Goal: Task Accomplishment & Management: Manage account settings

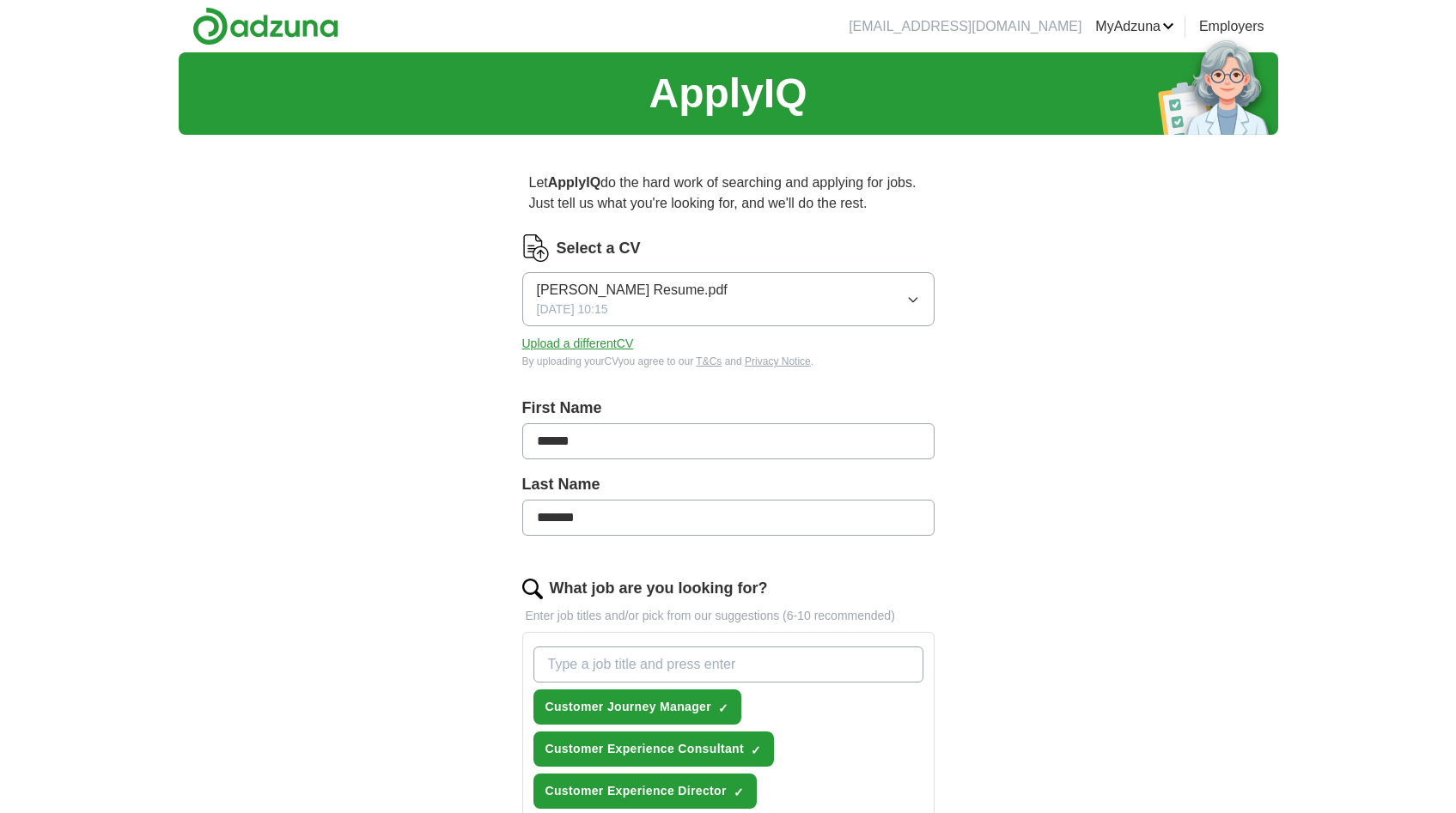
click at [591, 345] on button "Upload a different CV" at bounding box center [578, 344] width 112 height 18
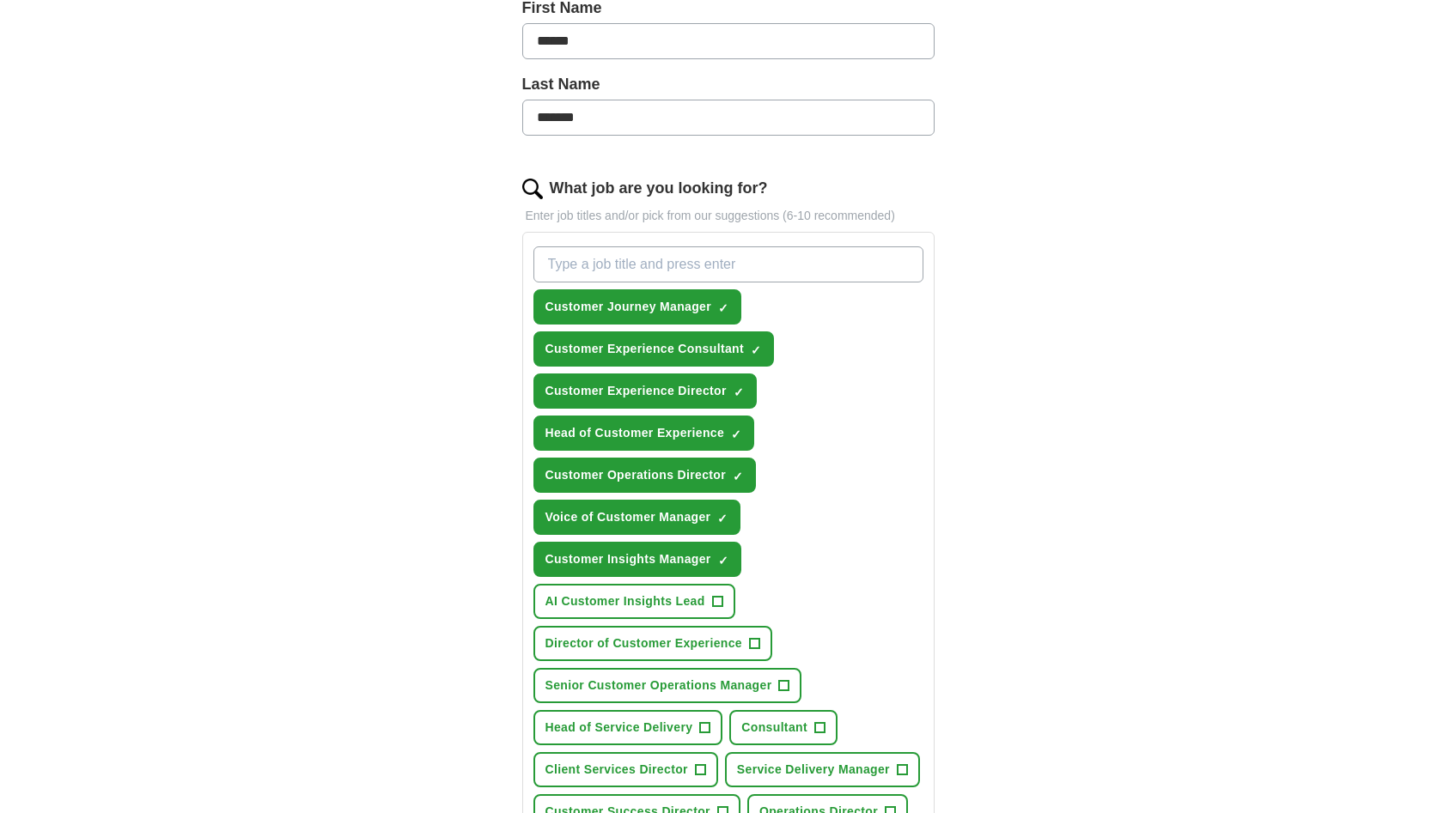
scroll to position [495, 0]
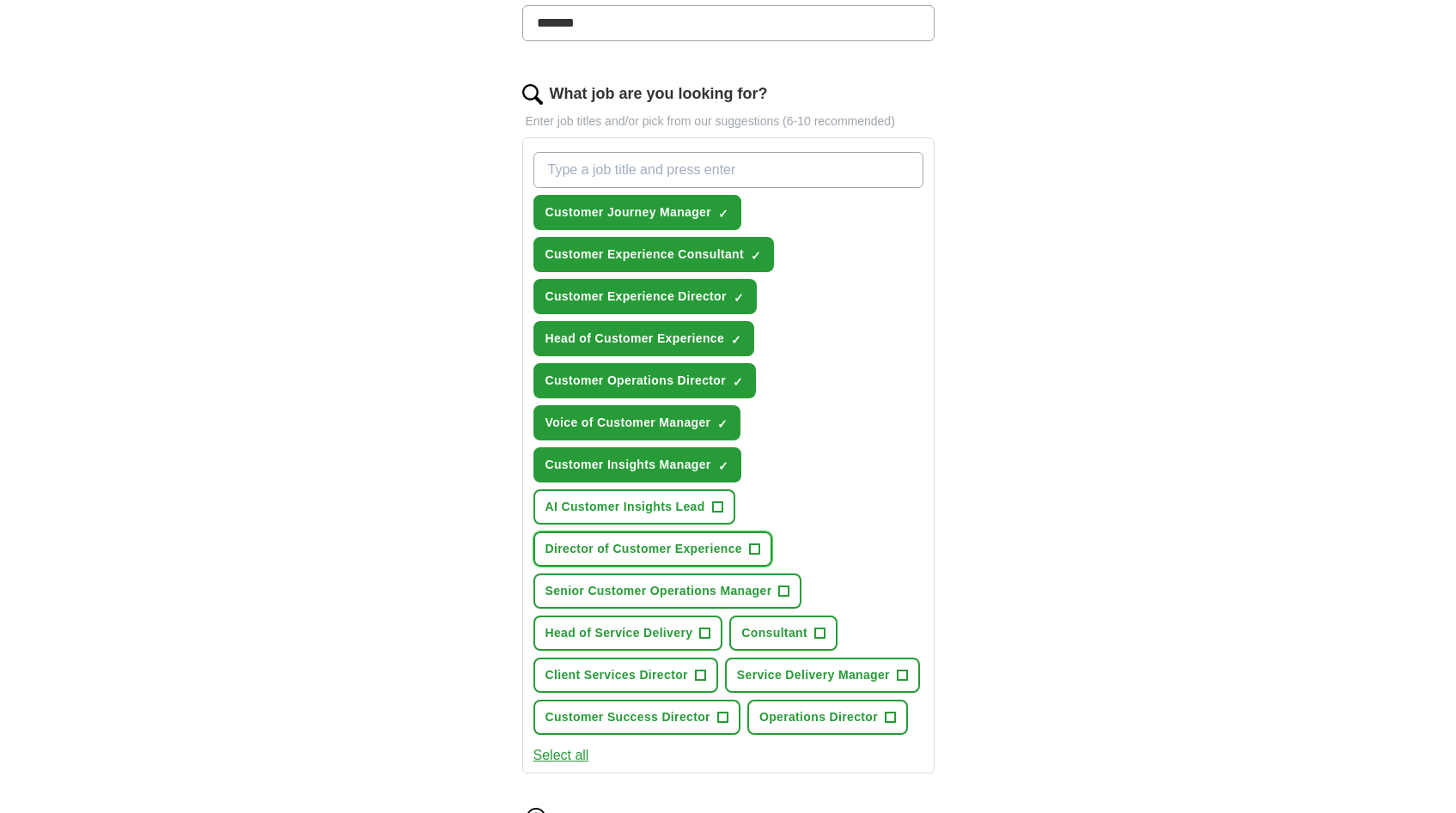
click at [754, 551] on span "+" at bounding box center [754, 550] width 11 height 14
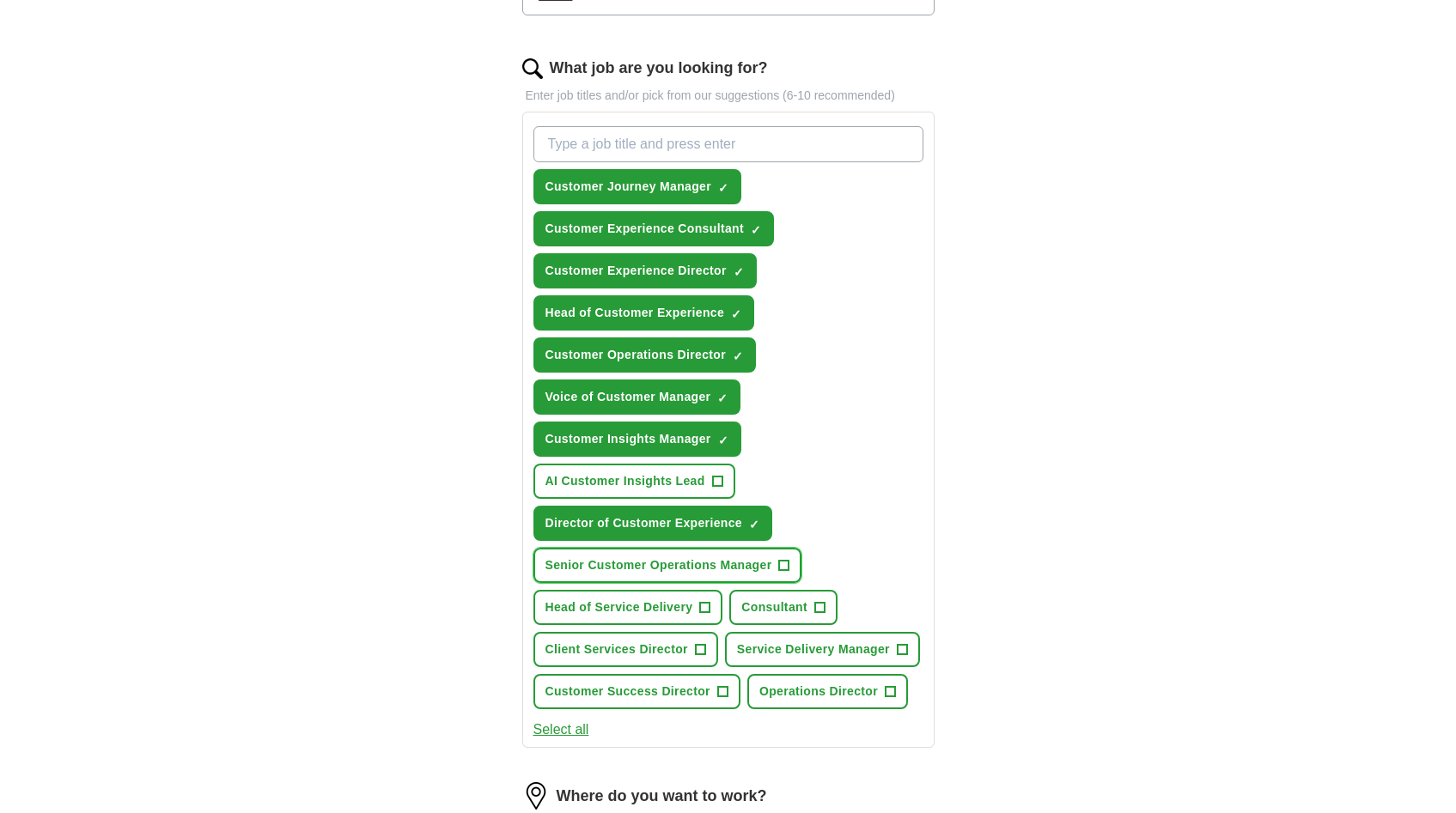
click at [780, 563] on span "+" at bounding box center [784, 566] width 11 height 14
click at [706, 608] on span "+" at bounding box center [706, 609] width 11 height 14
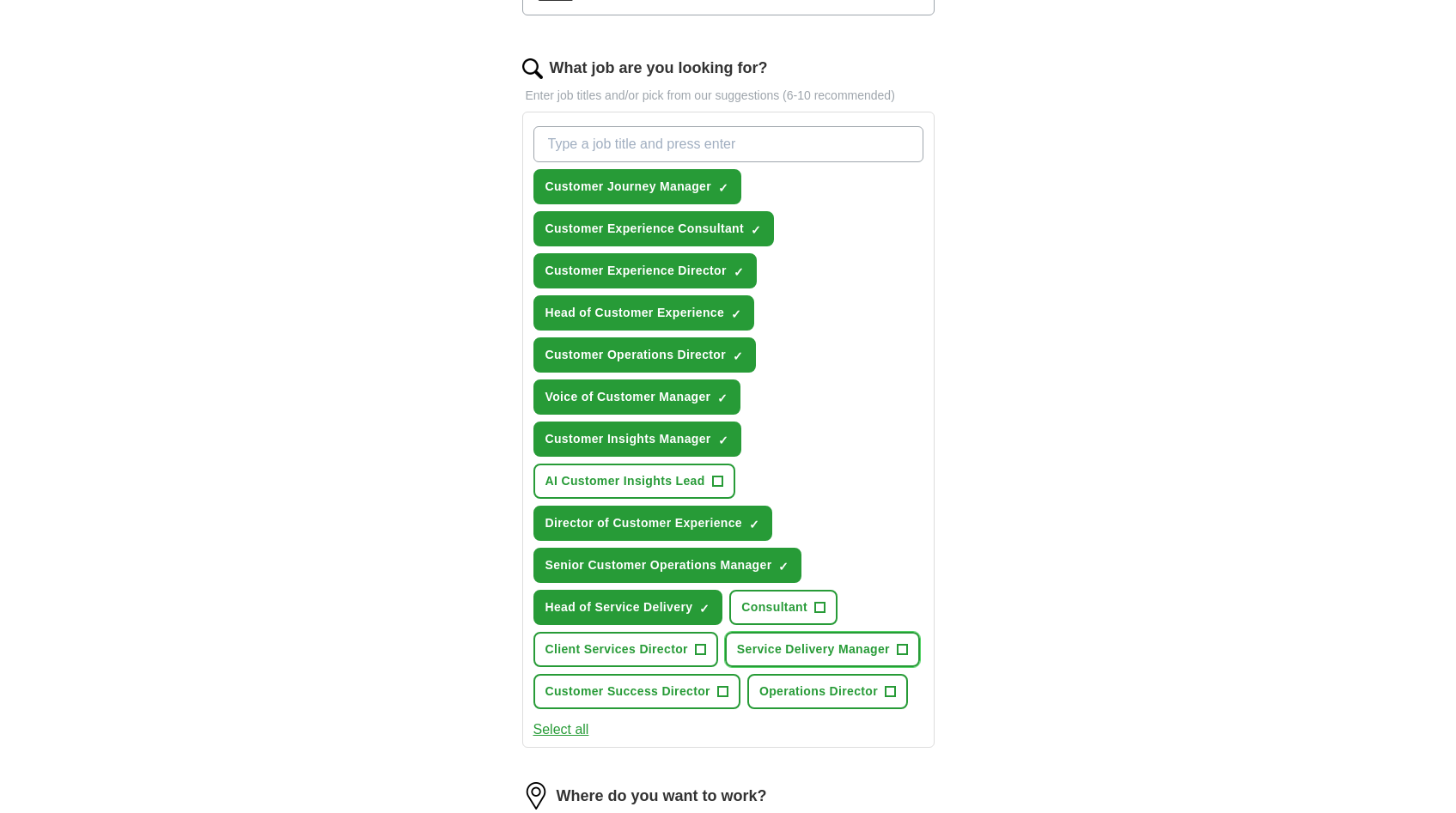
click at [905, 648] on span "+" at bounding box center [902, 650] width 11 height 14
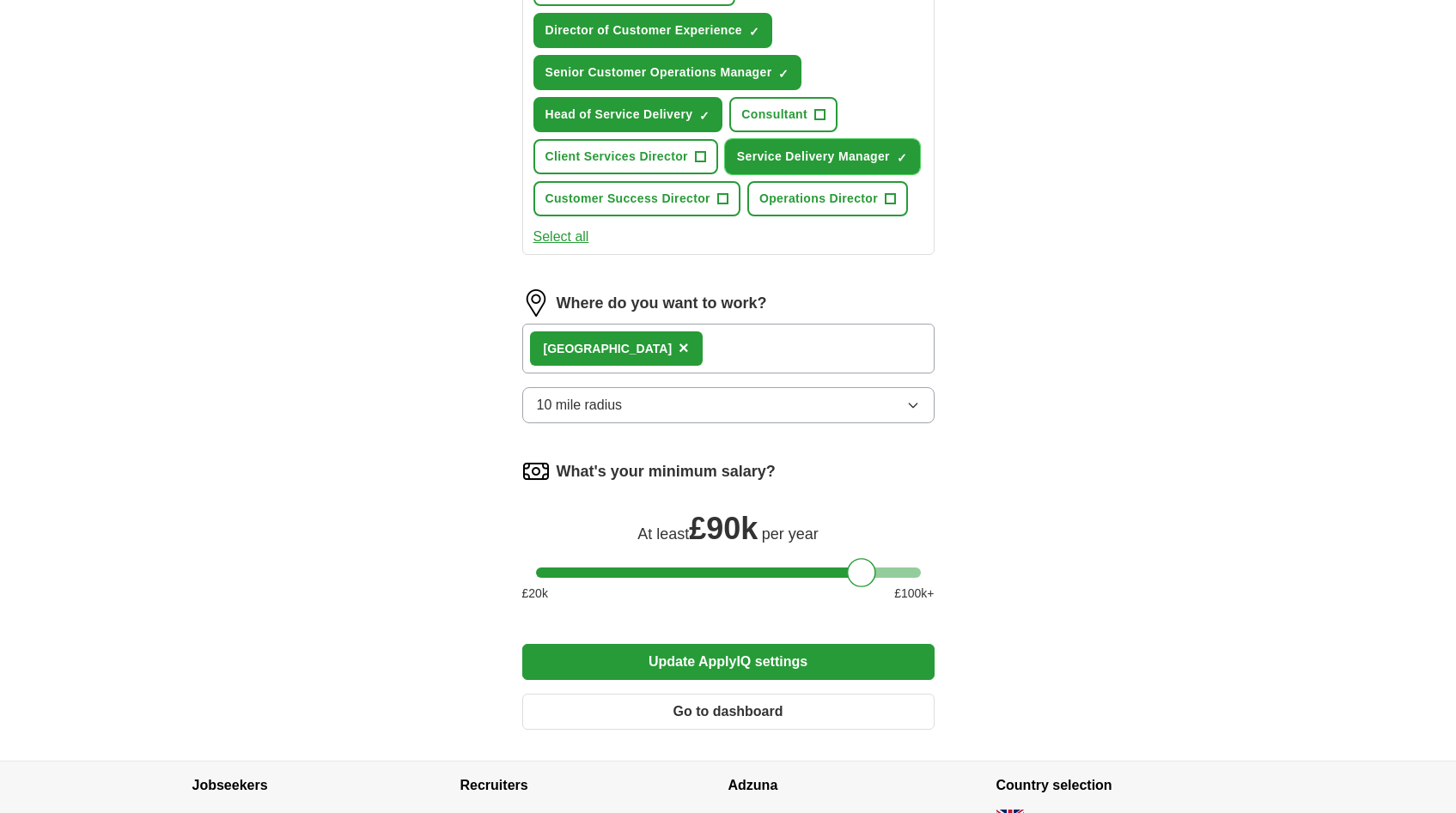
scroll to position [1153, 0]
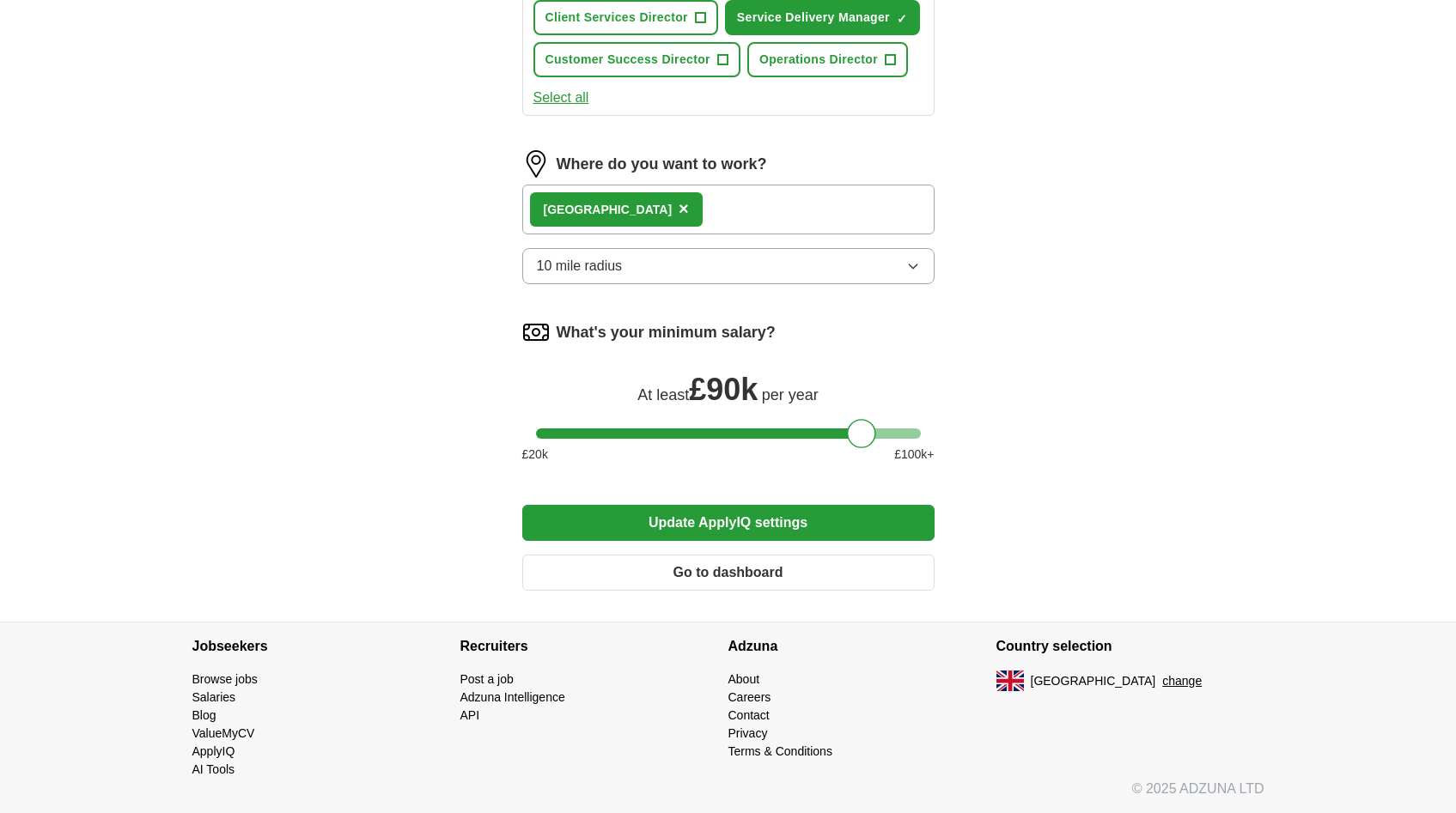
click at [762, 529] on button "Update ApplyIQ settings" at bounding box center [728, 522] width 412 height 36
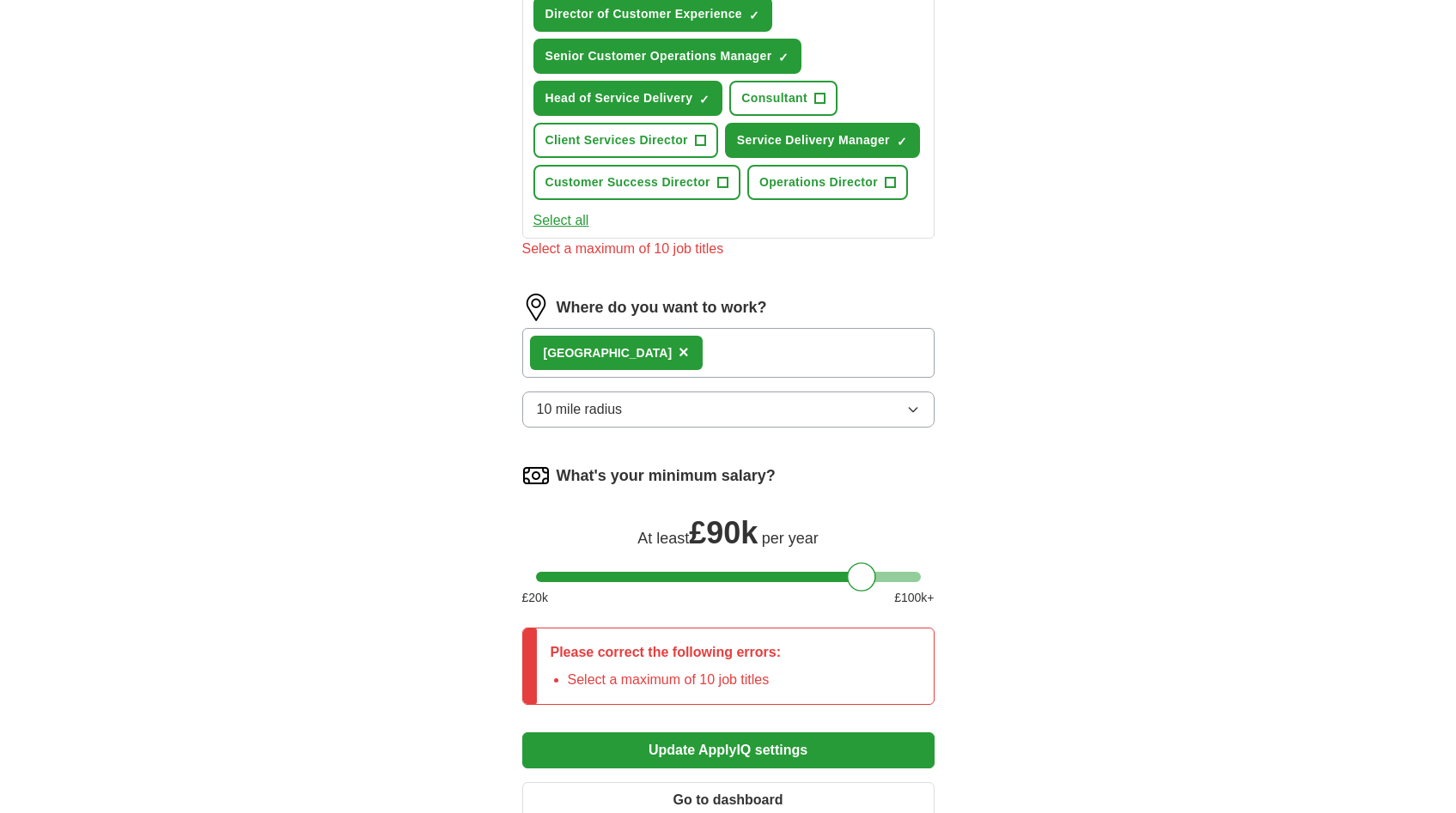
scroll to position [645, 0]
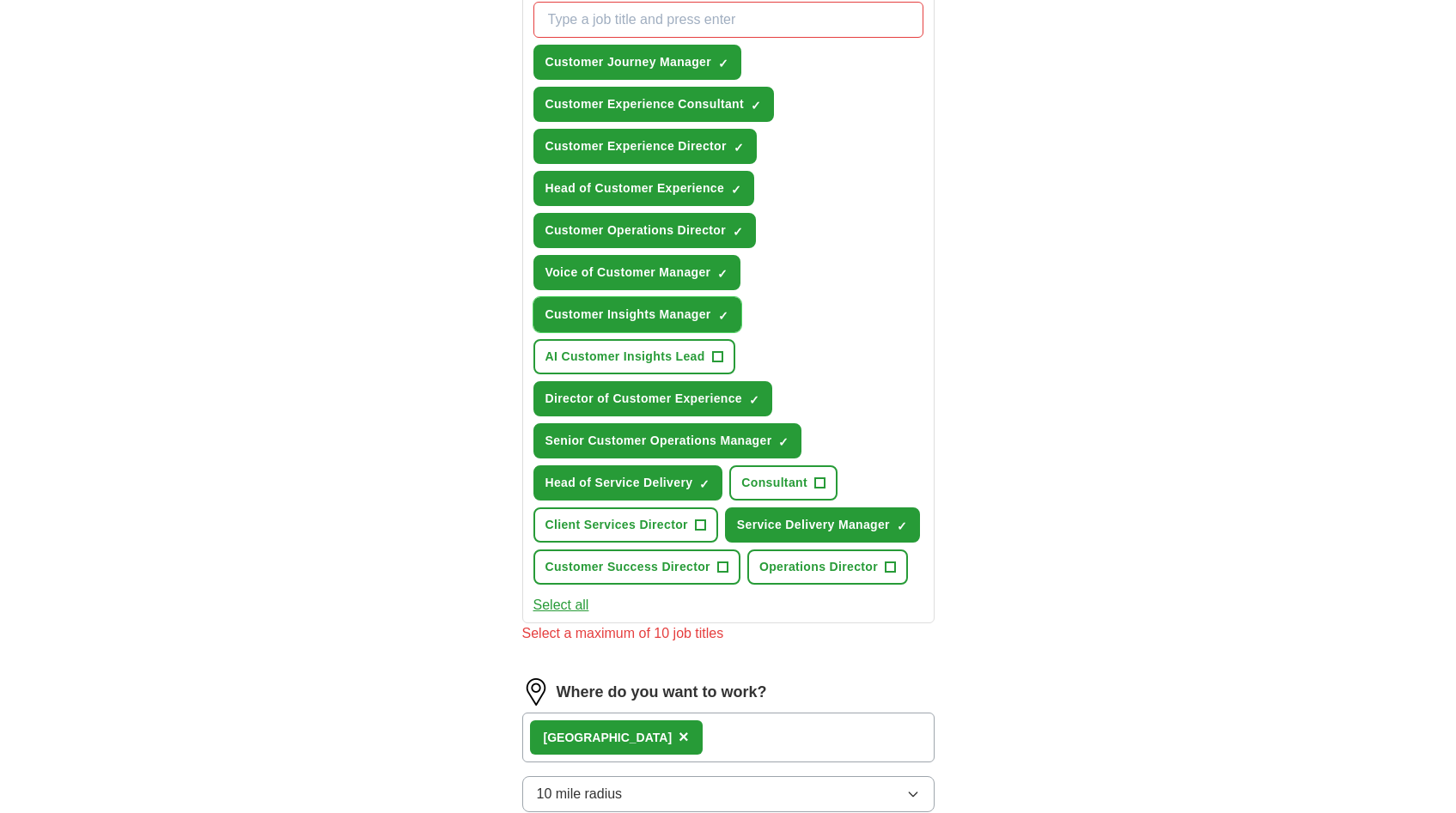
click at [0, 0] on span "×" at bounding box center [0, 0] width 0 height 0
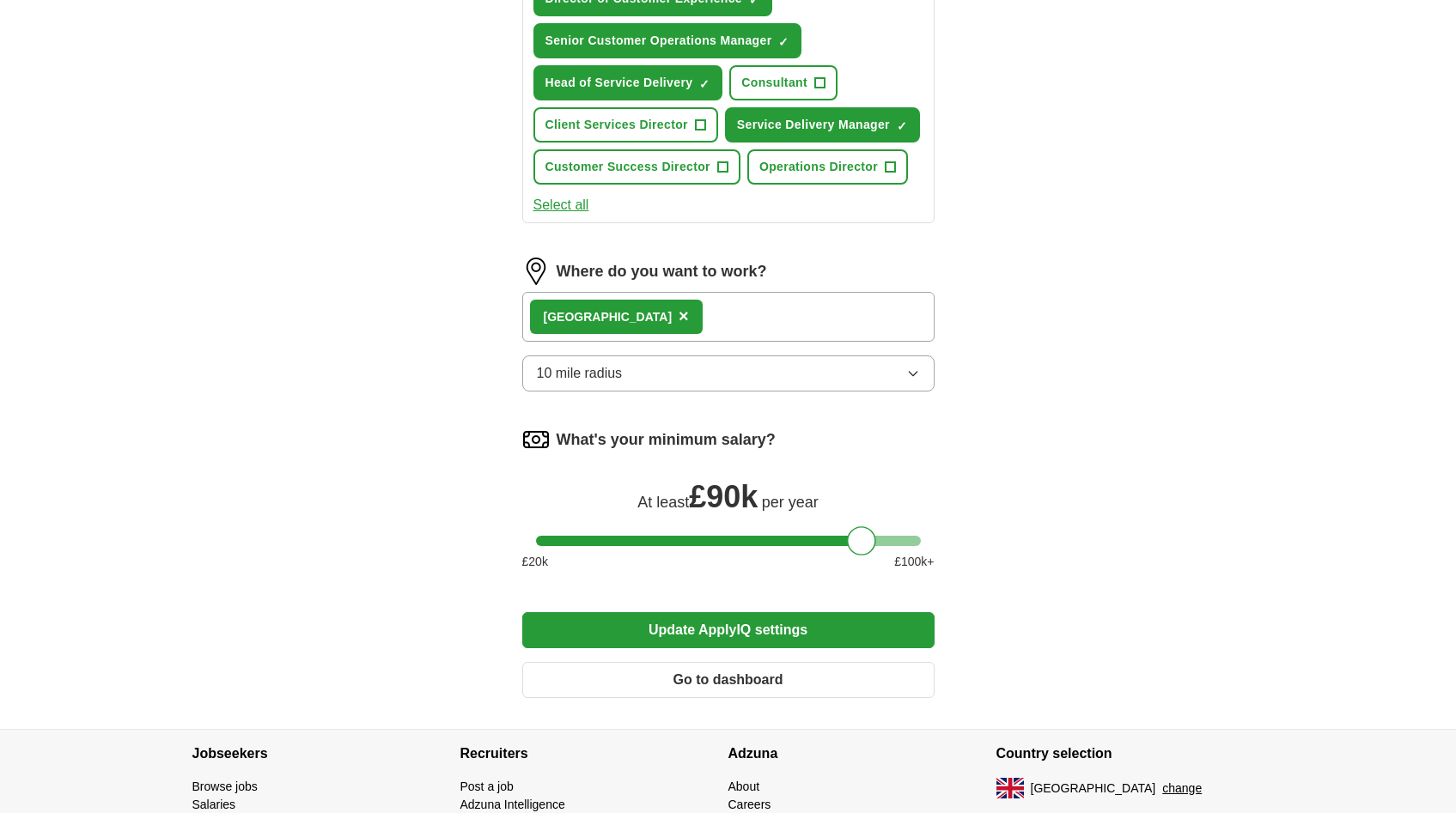
scroll to position [1153, 0]
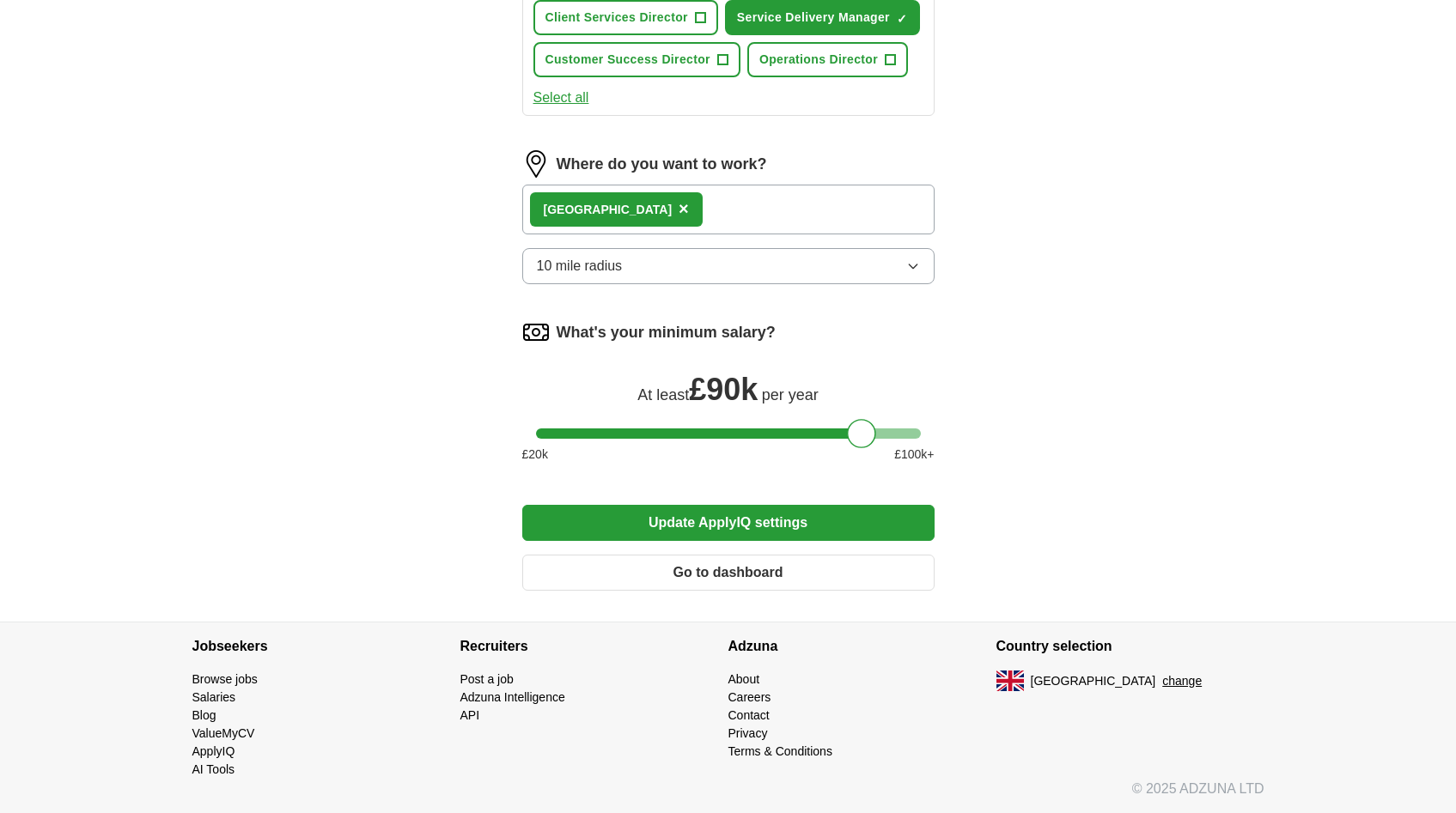
click at [728, 528] on button "Update ApplyIQ settings" at bounding box center [728, 522] width 412 height 36
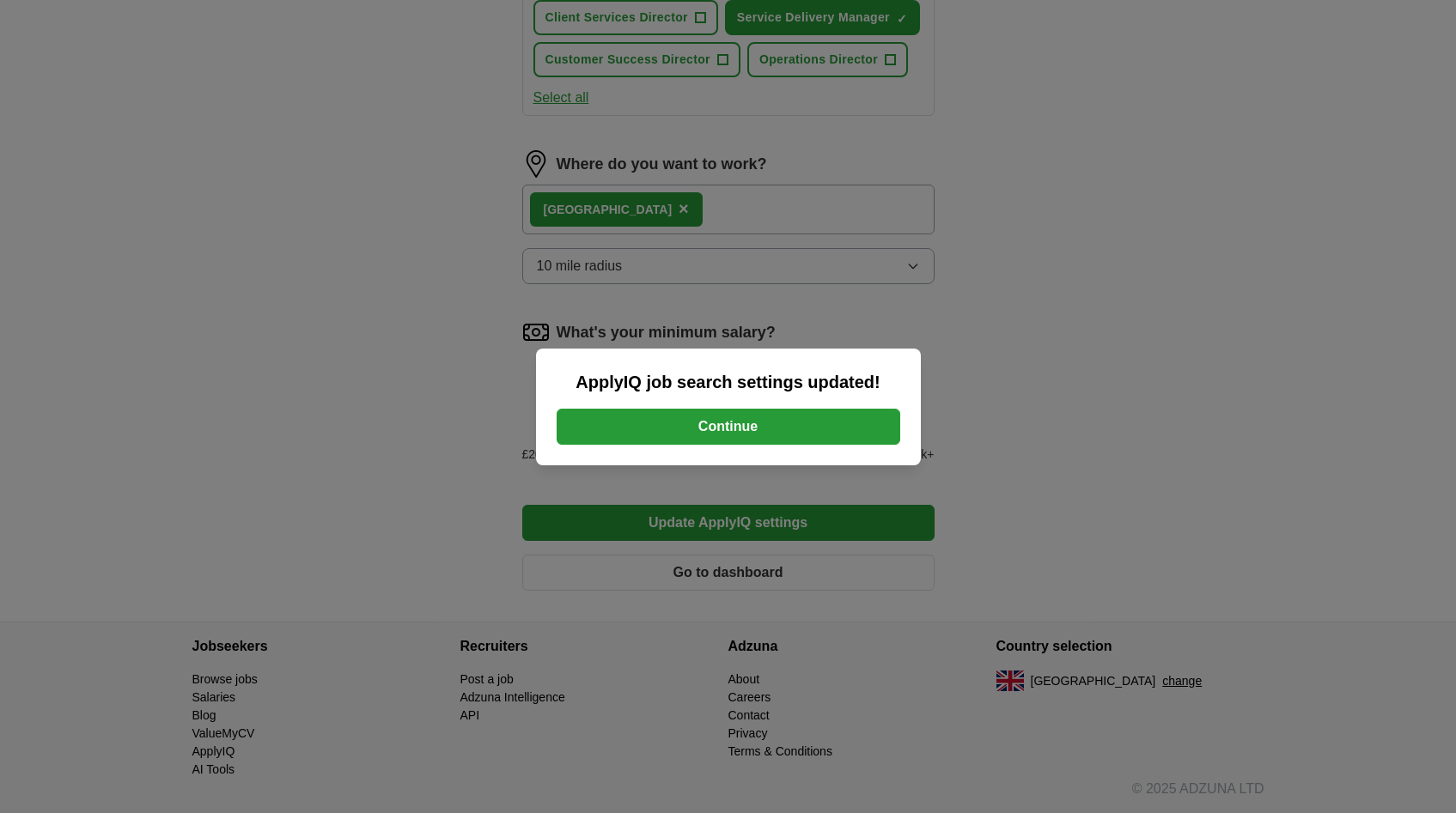
click at [745, 430] on button "Continue" at bounding box center [728, 426] width 344 height 36
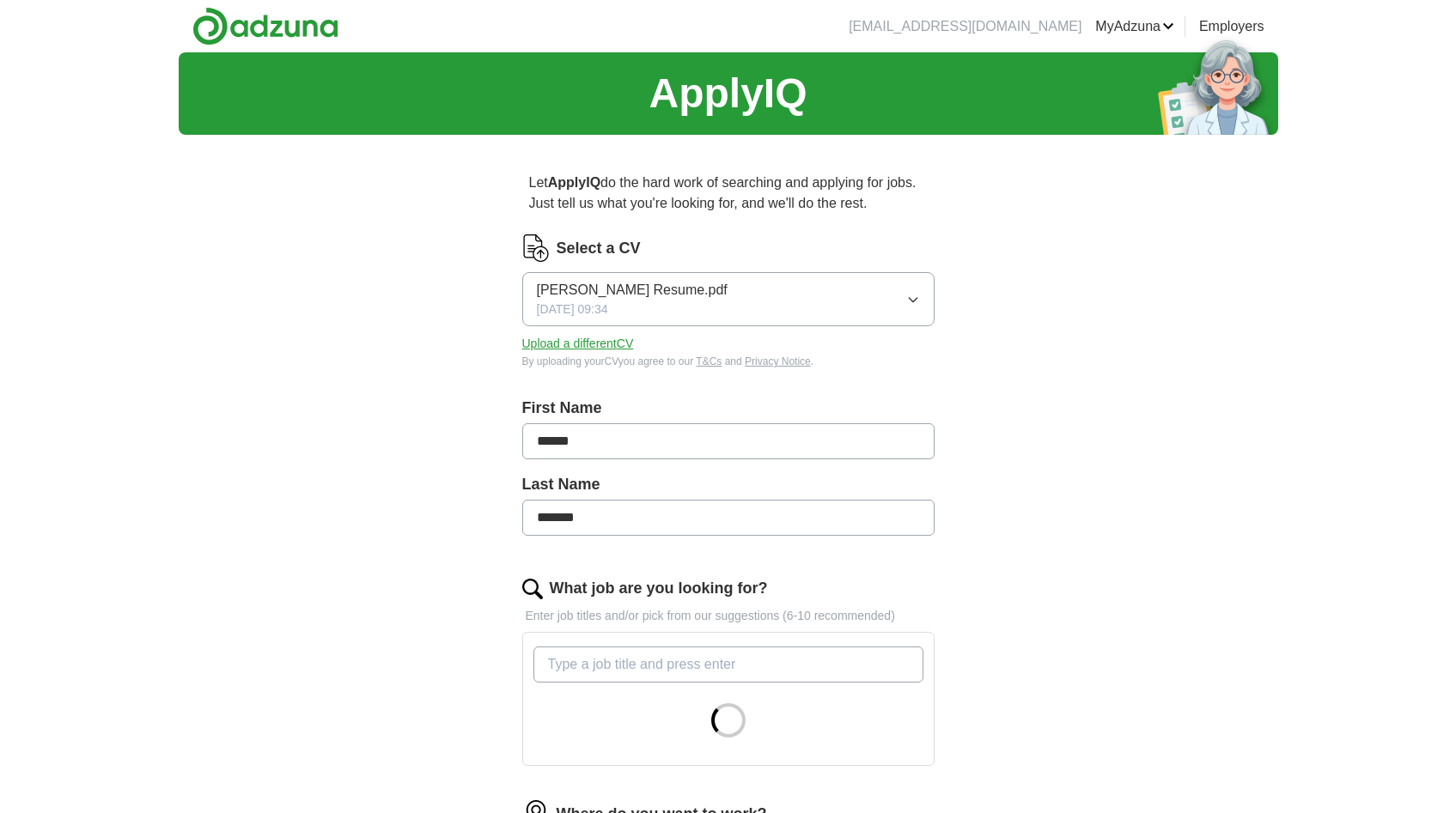
click at [781, 295] on button "Rupert Peacock Resume.pdf 04/09/2025, 09:34" at bounding box center [728, 299] width 412 height 54
click at [794, 309] on button "Rupert Peacock Resume.pdf 04/09/2025, 09:34" at bounding box center [728, 299] width 412 height 54
click at [593, 352] on button "Upload a different CV" at bounding box center [578, 344] width 112 height 18
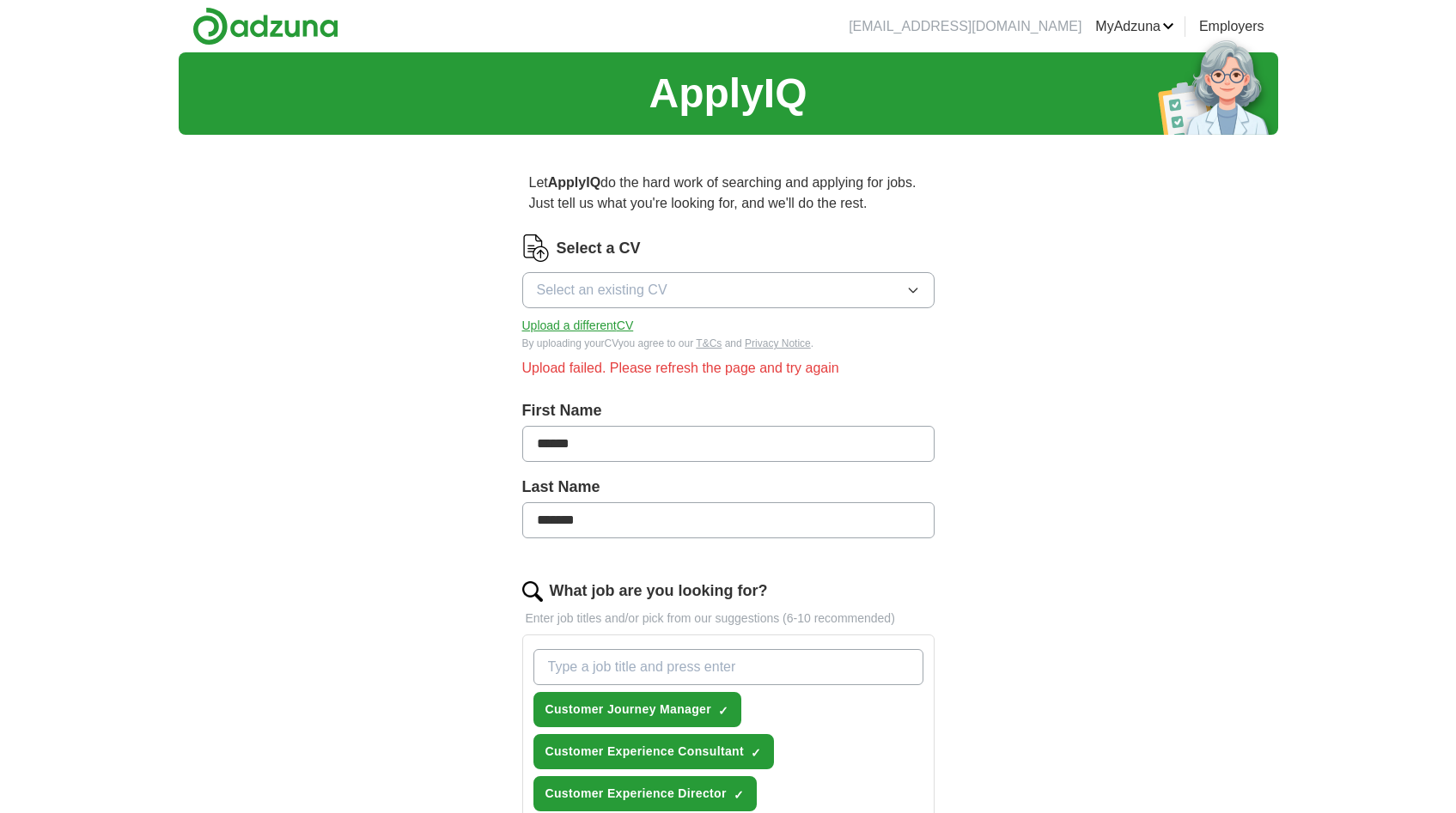
click at [578, 328] on button "Upload a different CV" at bounding box center [578, 326] width 112 height 18
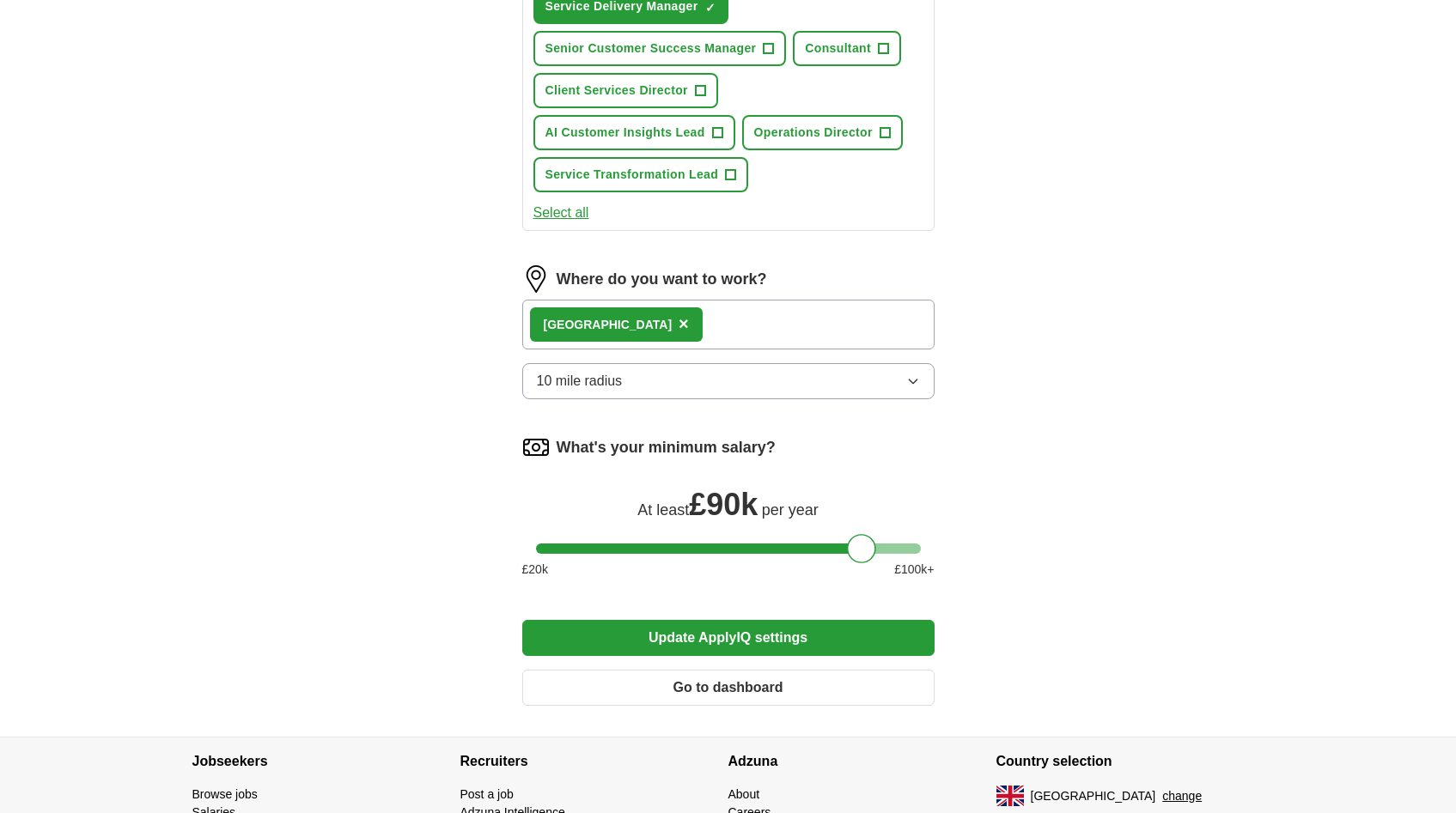
scroll to position [1194, 0]
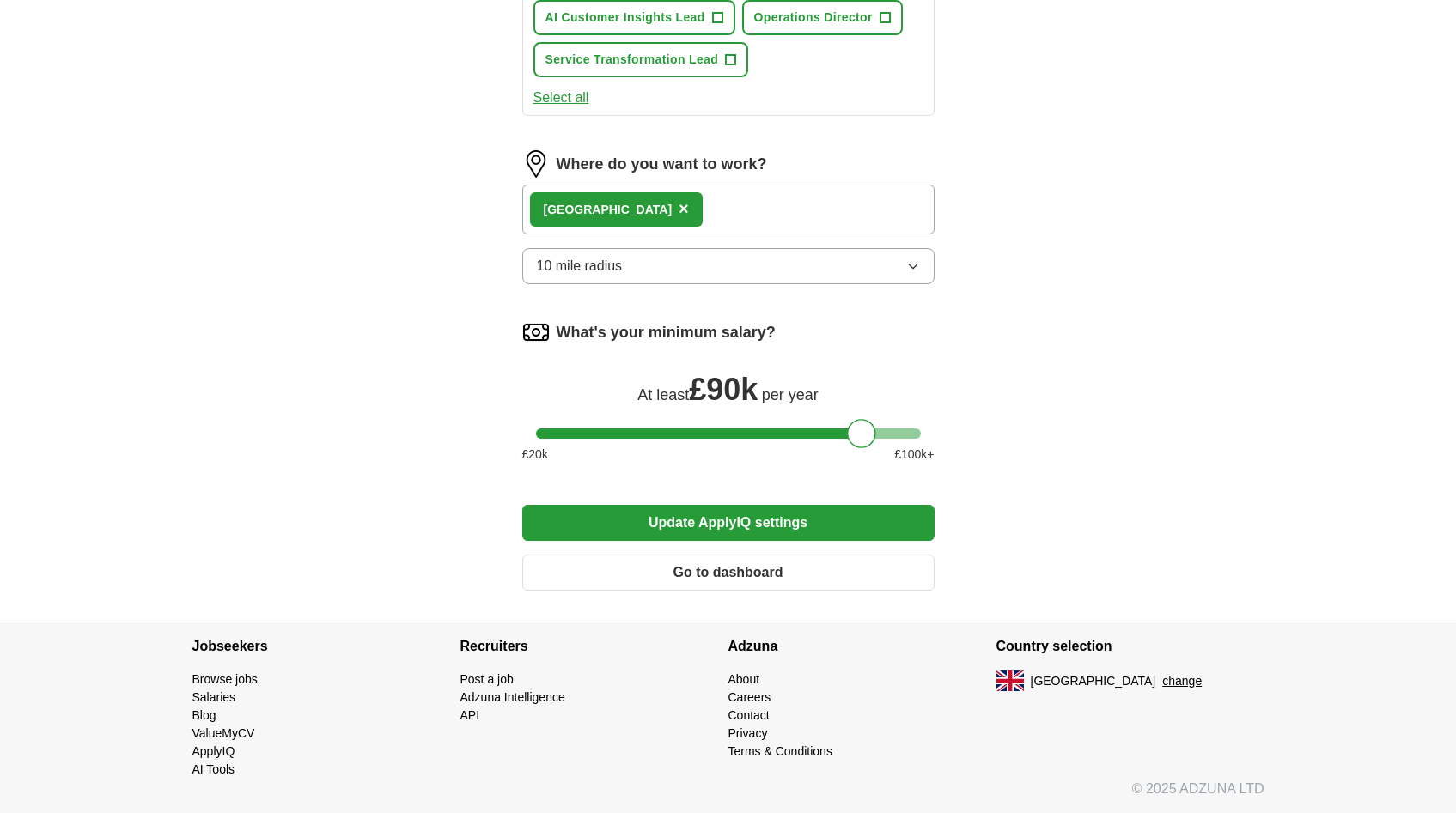
click at [684, 519] on button "Update ApplyIQ settings" at bounding box center [728, 522] width 412 height 36
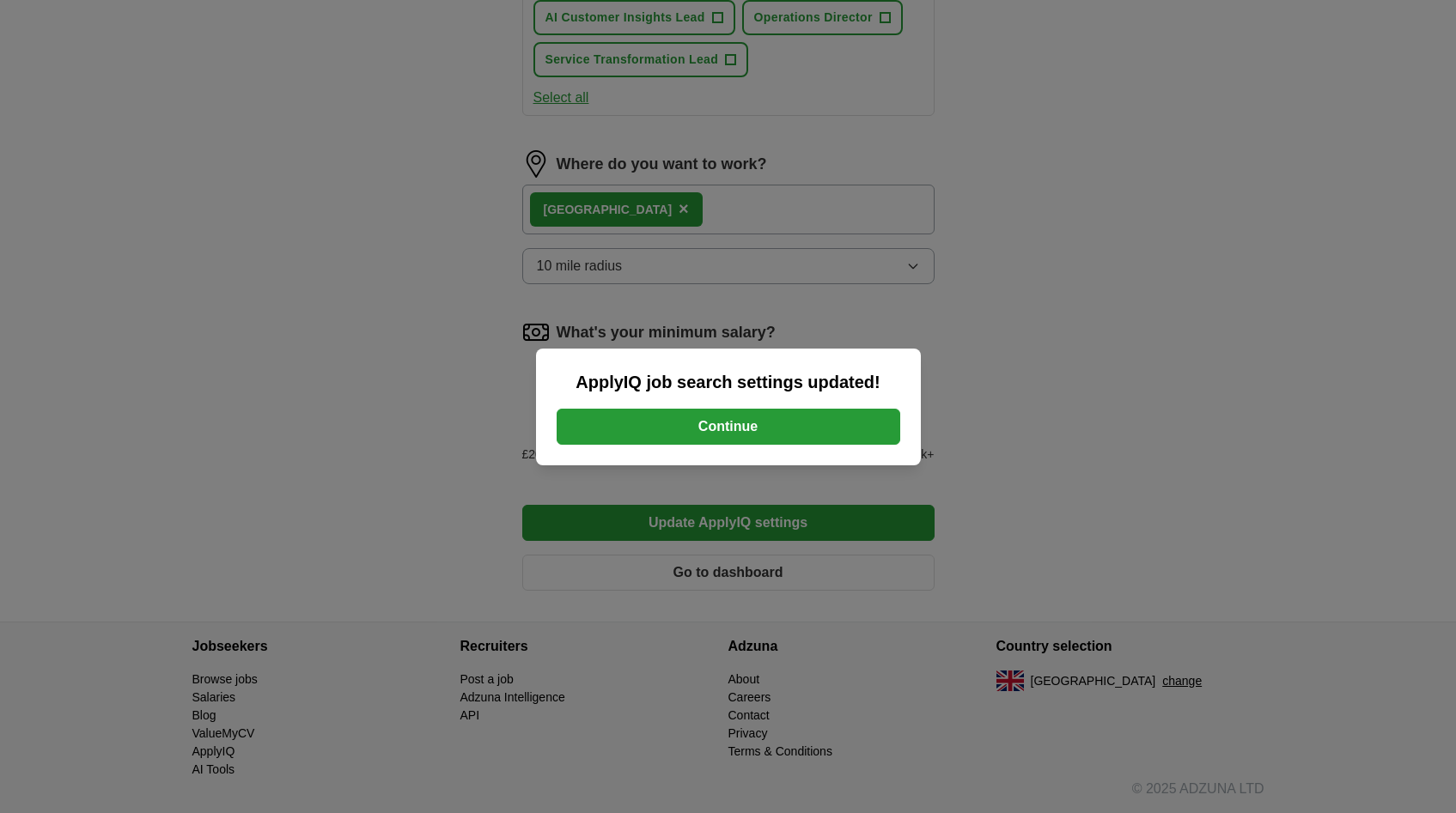
click at [676, 433] on button "Continue" at bounding box center [728, 426] width 344 height 36
